Goal: Information Seeking & Learning: Learn about a topic

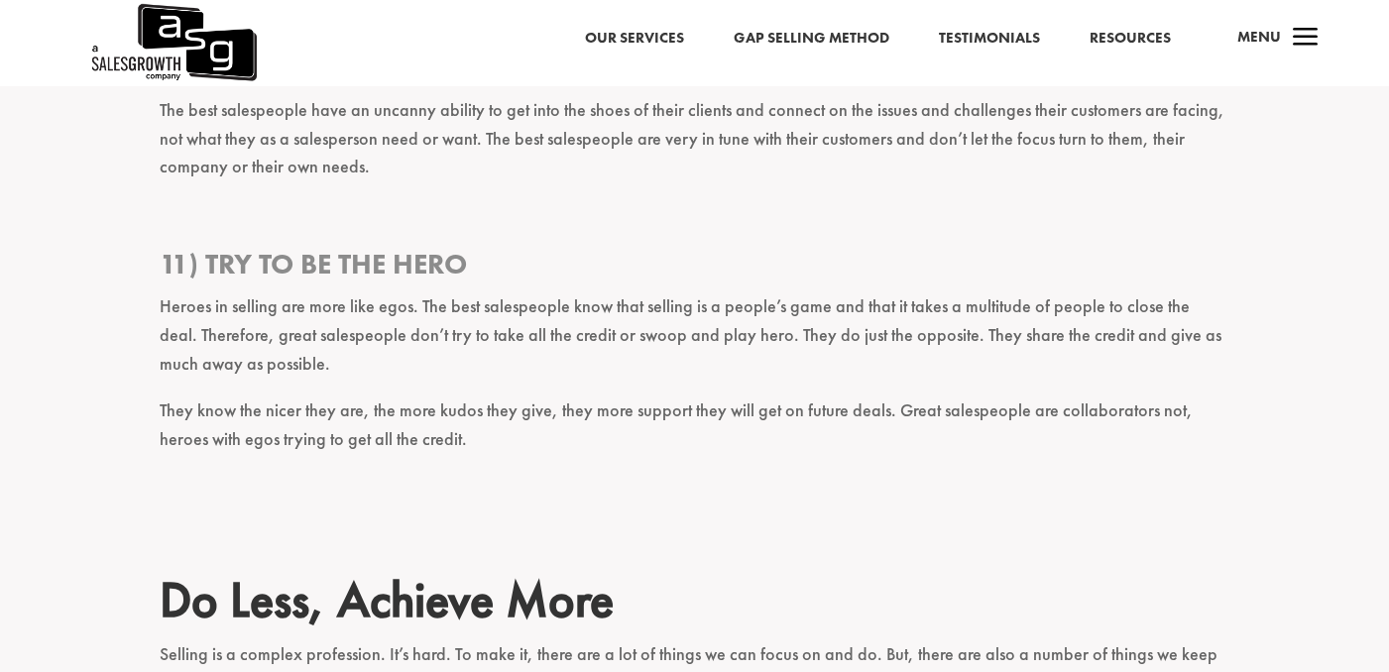
scroll to position [3611, 0]
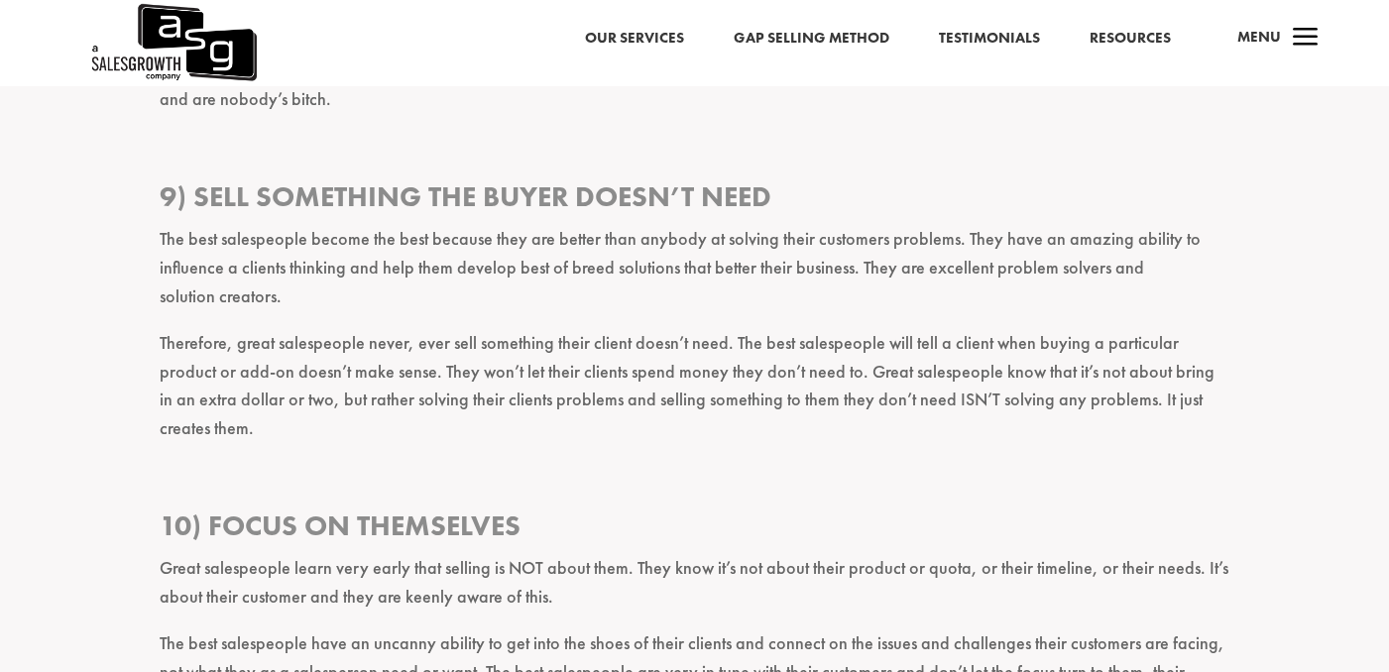
scroll to position [3075, 0]
